Goal: Task Accomplishment & Management: Manage account settings

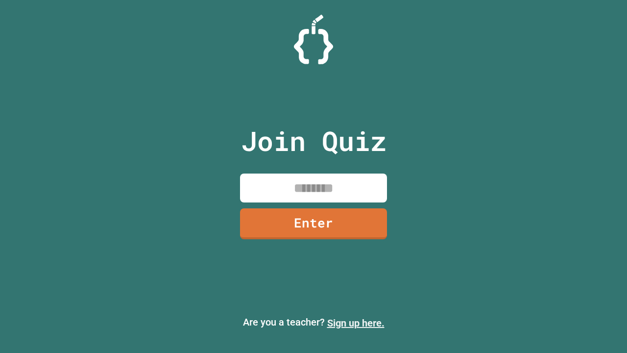
click at [355, 323] on link "Sign up here." at bounding box center [355, 323] width 57 height 12
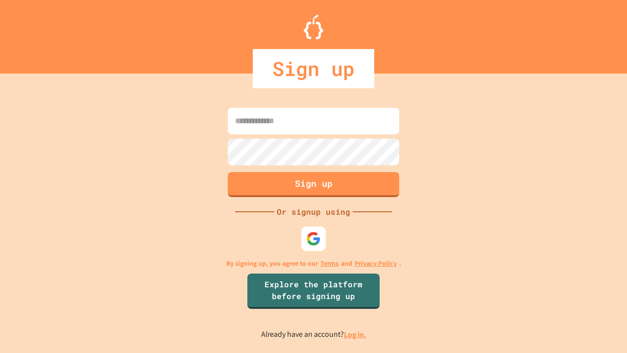
click at [355, 334] on link "Log in." at bounding box center [355, 334] width 23 height 10
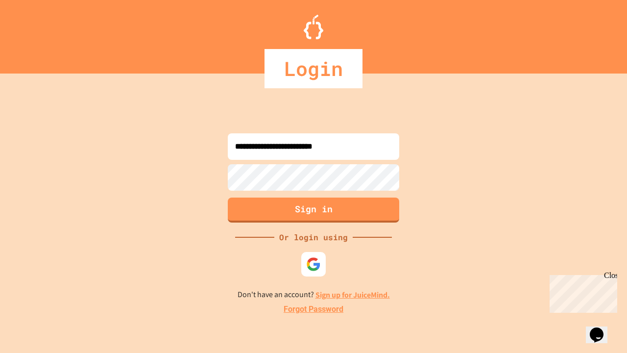
type input "**********"
